Goal: Task Accomplishment & Management: Complete application form

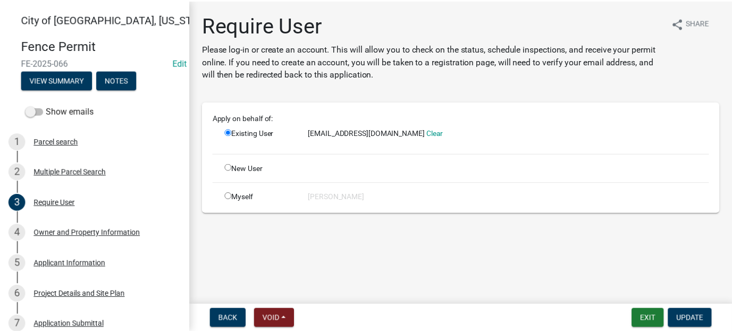
scroll to position [53, 0]
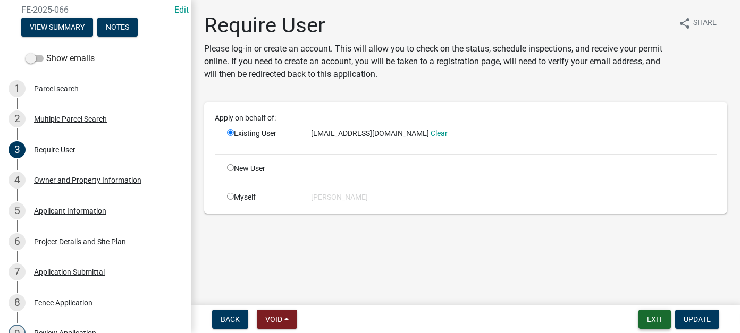
click at [658, 323] on button "Exit" at bounding box center [654, 319] width 32 height 19
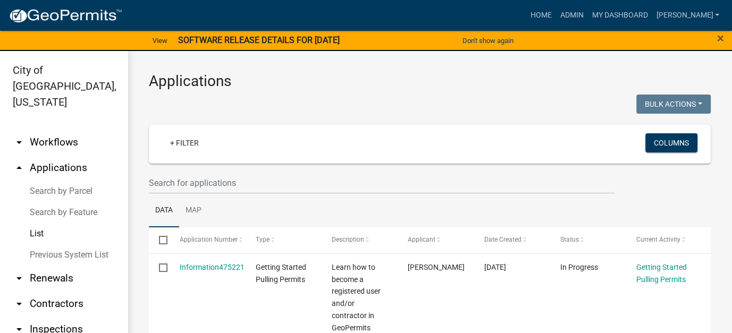
click at [554, 86] on h3 "Applications" at bounding box center [430, 81] width 562 height 18
click at [523, 80] on h3 "Applications" at bounding box center [430, 81] width 562 height 18
click at [36, 223] on link "List" at bounding box center [64, 233] width 128 height 21
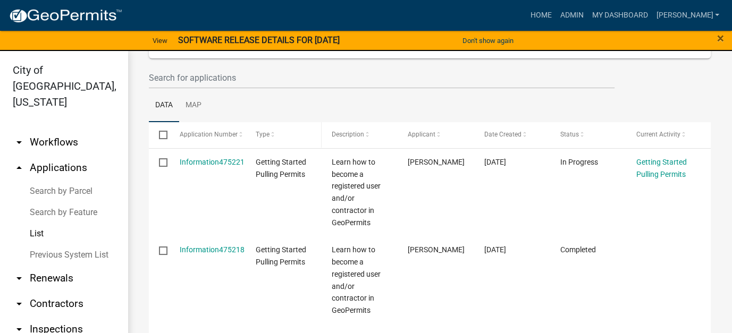
scroll to position [106, 0]
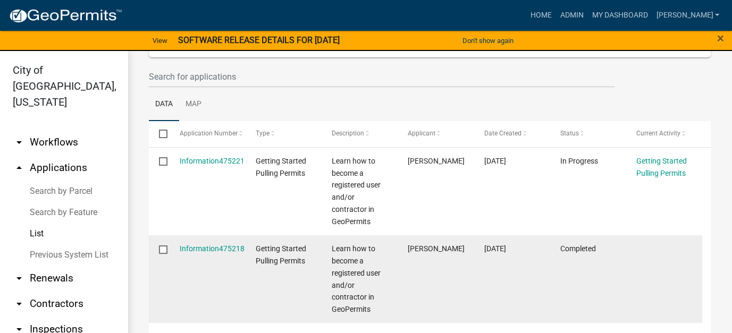
click at [159, 246] on input "checkbox" at bounding box center [162, 249] width 7 height 7
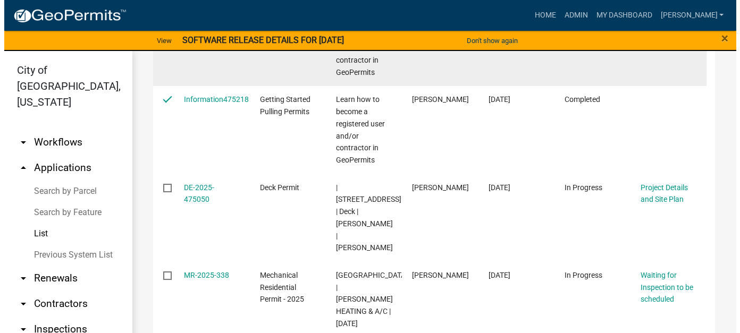
scroll to position [266, 0]
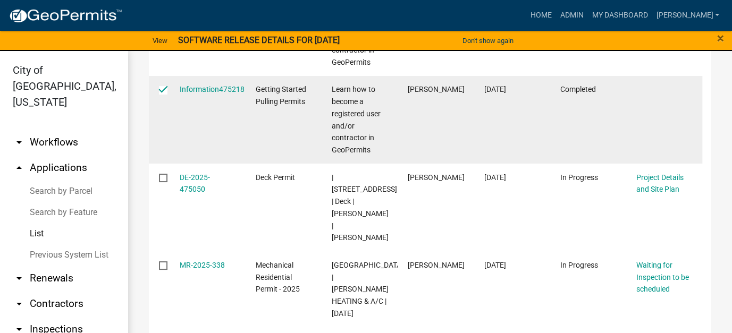
click at [162, 88] on input "checkbox" at bounding box center [162, 89] width 7 height 7
checkbox input "false"
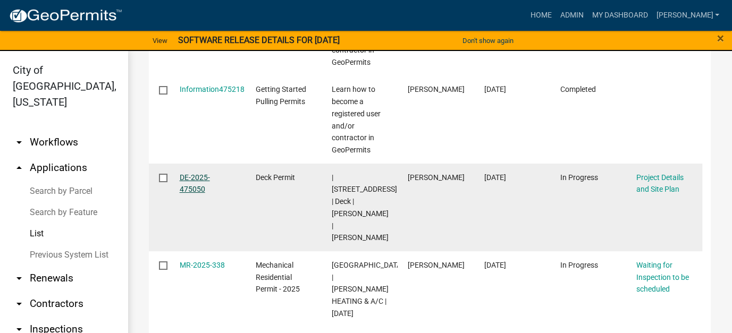
click at [199, 173] on link "DE-2025-475050" at bounding box center [195, 183] width 30 height 21
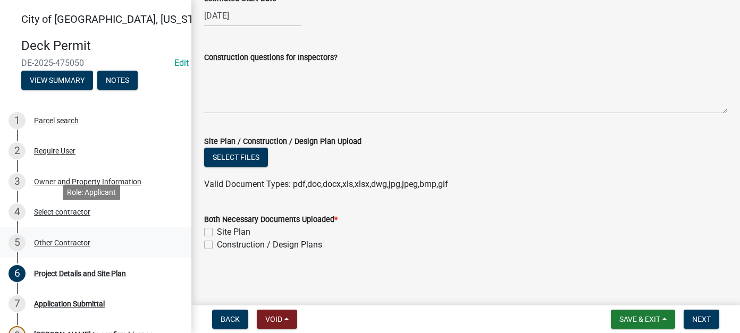
scroll to position [53, 0]
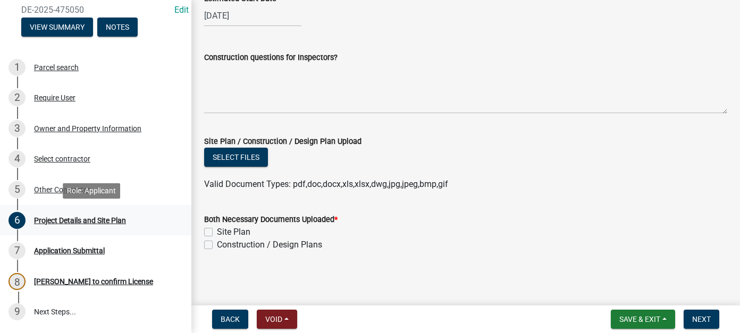
click at [111, 219] on div "Project Details and Site Plan" at bounding box center [80, 220] width 92 height 7
click at [236, 158] on button "Select files" at bounding box center [236, 157] width 64 height 19
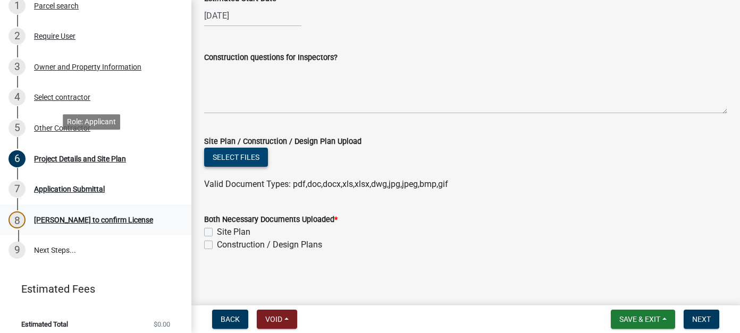
scroll to position [122, 0]
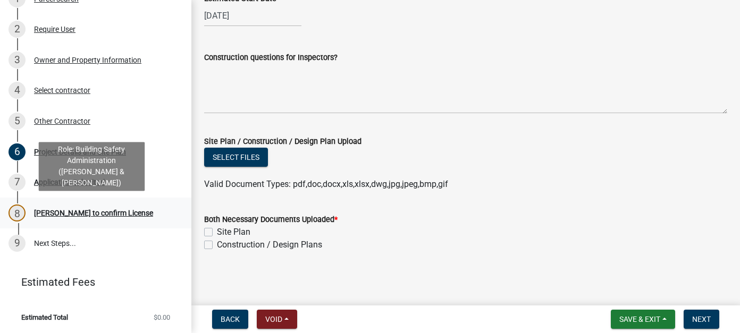
click at [55, 212] on div "[PERSON_NAME] to confirm License" at bounding box center [93, 212] width 119 height 7
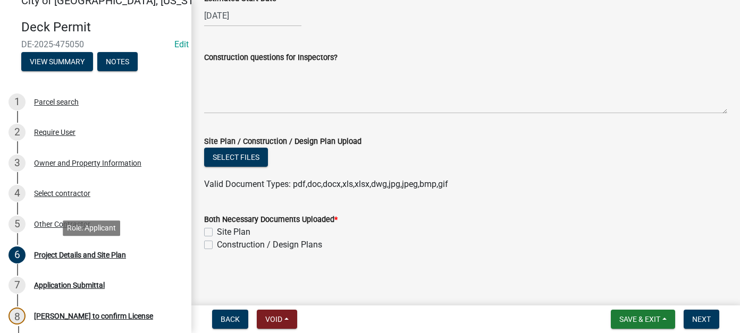
scroll to position [15, 0]
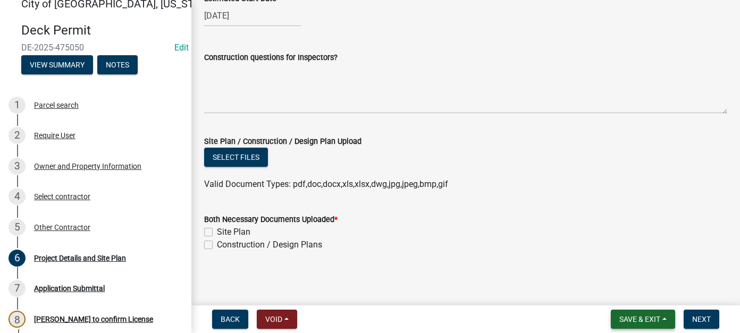
click at [639, 319] on span "Save & Exit" at bounding box center [639, 319] width 41 height 9
click at [629, 295] on button "Save & Exit" at bounding box center [632, 292] width 85 height 26
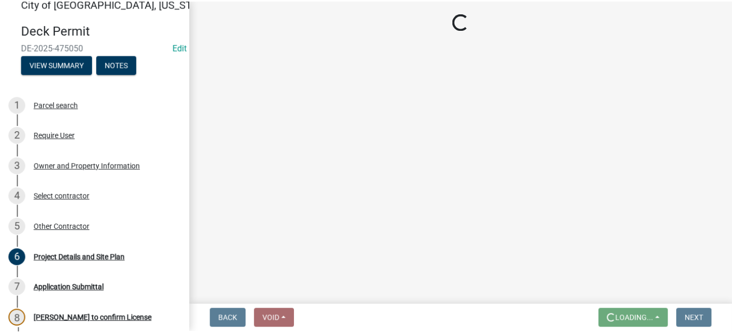
scroll to position [0, 0]
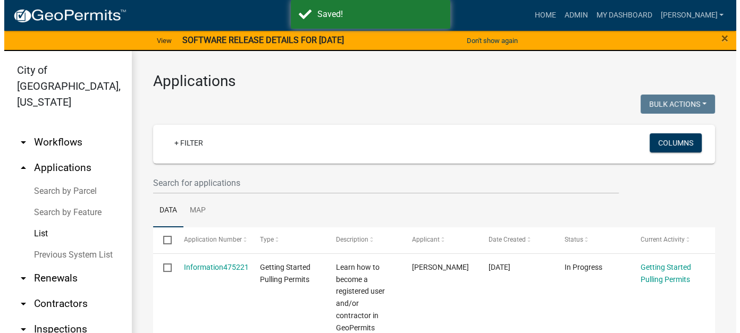
scroll to position [53, 0]
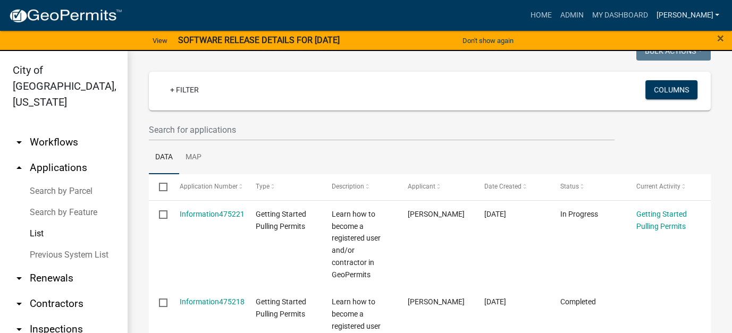
click at [693, 19] on link "[PERSON_NAME]" at bounding box center [688, 15] width 72 height 20
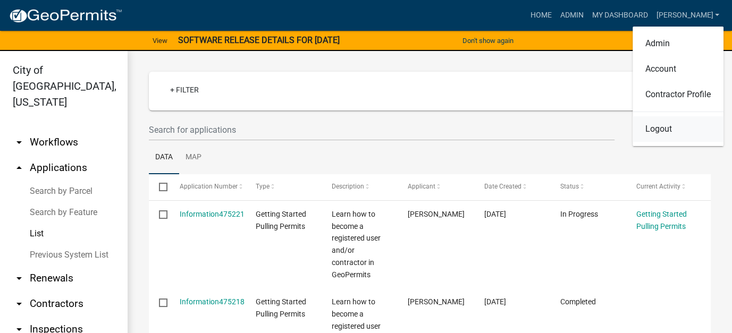
click at [673, 133] on link "Logout" at bounding box center [678, 129] width 91 height 26
